Goal: Submit feedback/report problem

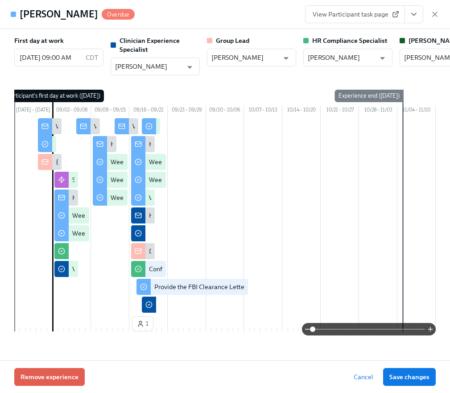
scroll to position [0, 13355]
